Goal: Task Accomplishment & Management: Manage account settings

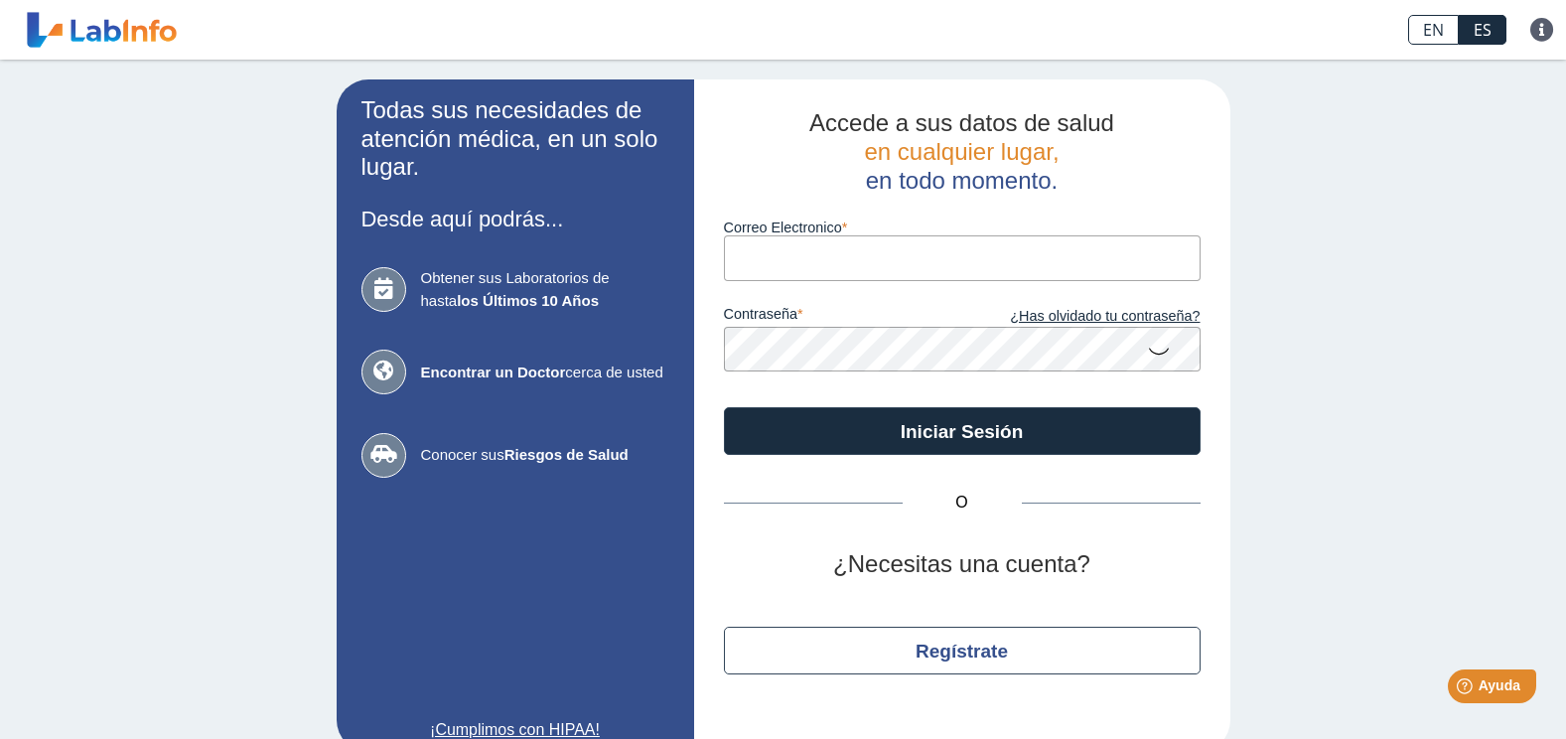
click at [901, 218] on div "Correo Electronico" at bounding box center [962, 237] width 477 height 85
click at [869, 264] on input "Correo Electronico" at bounding box center [962, 257] width 477 height 45
type input "[EMAIL_ADDRESS][DOMAIN_NAME]"
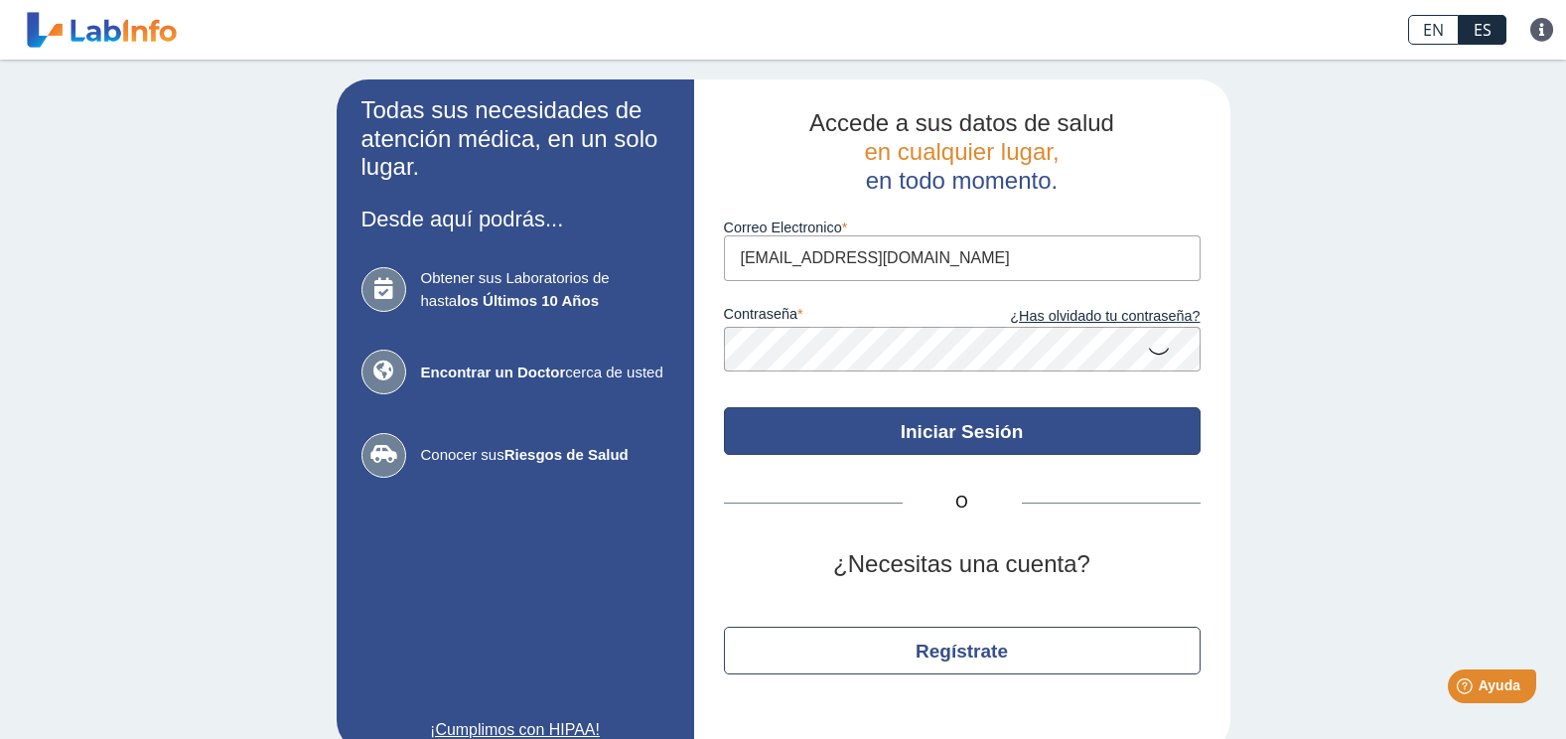
click at [992, 438] on button "Iniciar Sesión" at bounding box center [962, 431] width 477 height 48
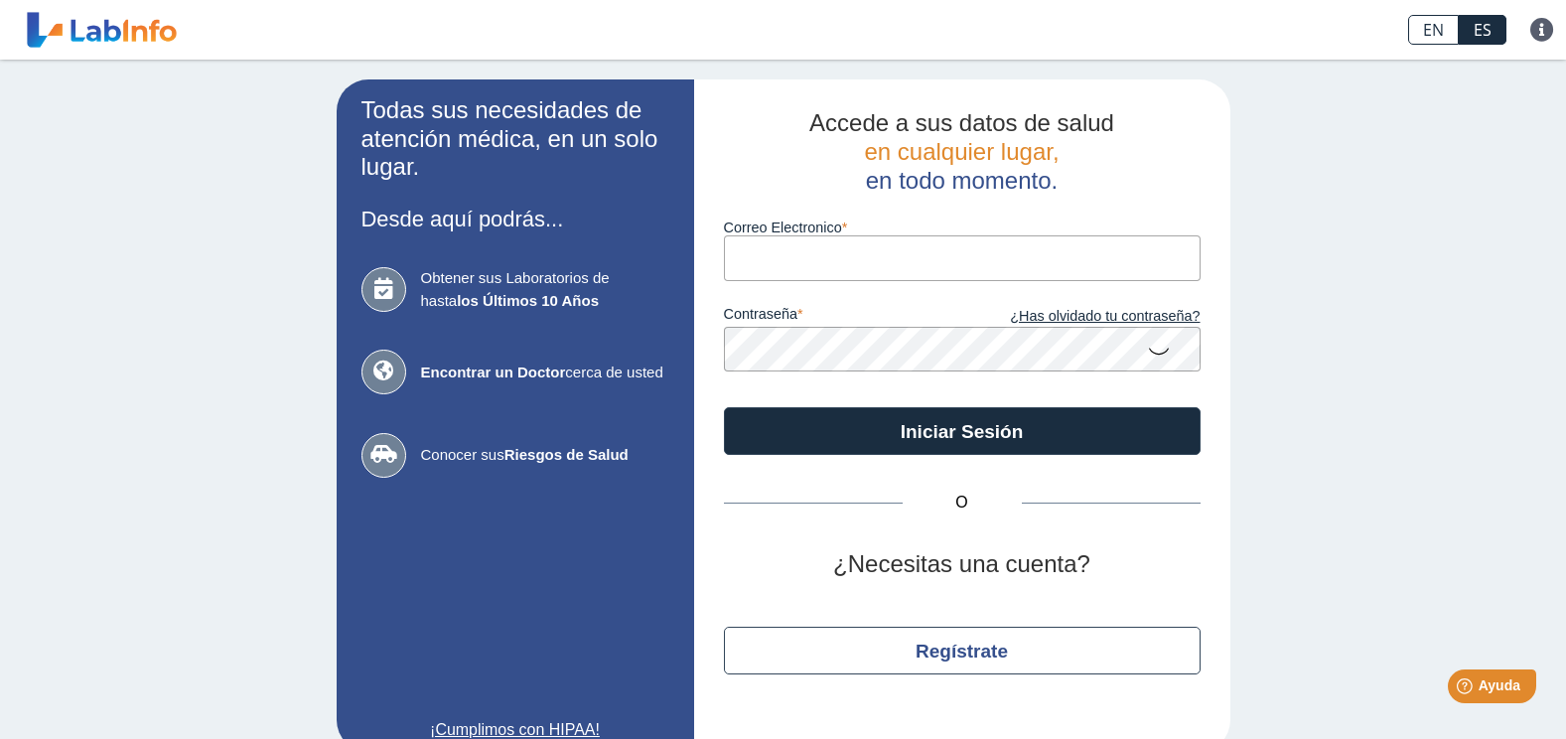
click at [783, 265] on input "Correo Electronico" at bounding box center [962, 257] width 477 height 45
type input "[EMAIL_ADDRESS][DOMAIN_NAME]"
click at [1149, 350] on icon at bounding box center [1159, 350] width 24 height 39
